Goal: Task Accomplishment & Management: Manage account settings

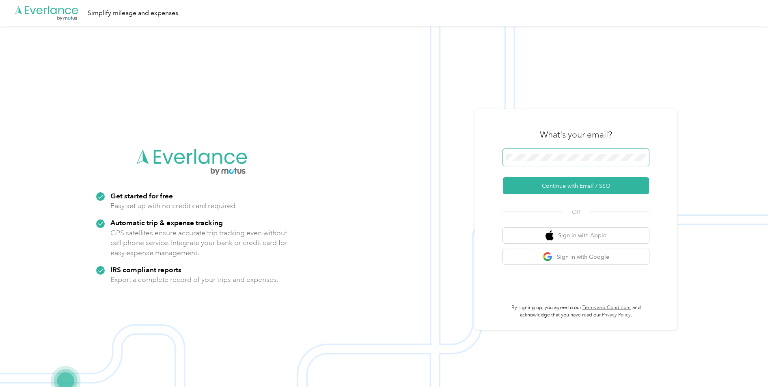
click at [566, 162] on span at bounding box center [576, 157] width 146 height 17
click at [560, 187] on button "Continue with Email / SSO" at bounding box center [576, 185] width 146 height 17
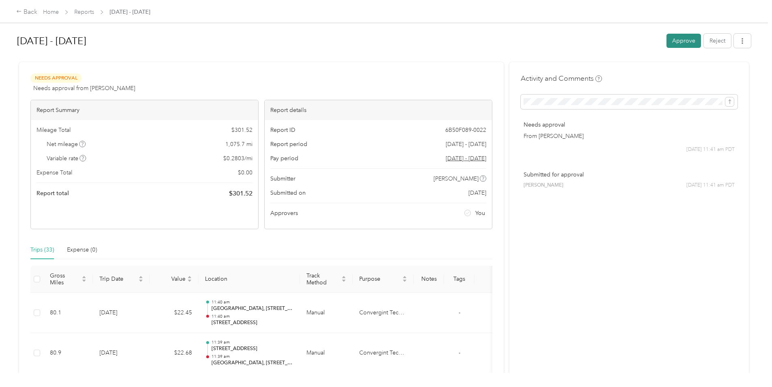
click at [675, 38] on button "Approve" at bounding box center [684, 41] width 35 height 14
